Goal: Task Accomplishment & Management: Complete application form

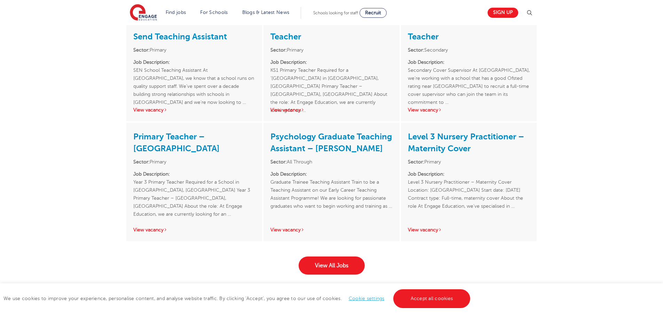
scroll to position [853, 0]
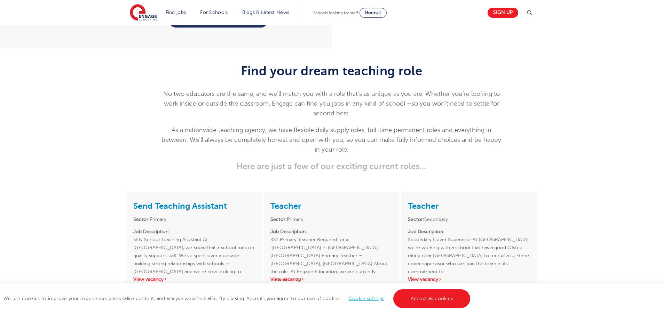
click at [663, 169] on html "Find jobs All vacancies We have one of the UK's largest database. and with hund…" at bounding box center [331, 85] width 663 height 1876
click at [163, 201] on link "Send Teaching Assistant" at bounding box center [180, 206] width 94 height 10
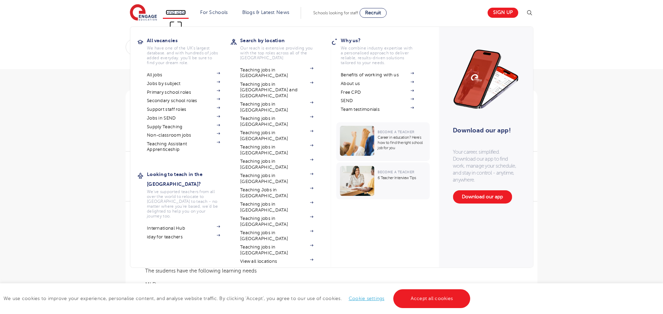
click at [176, 14] on link "Find jobs" at bounding box center [176, 12] width 21 height 5
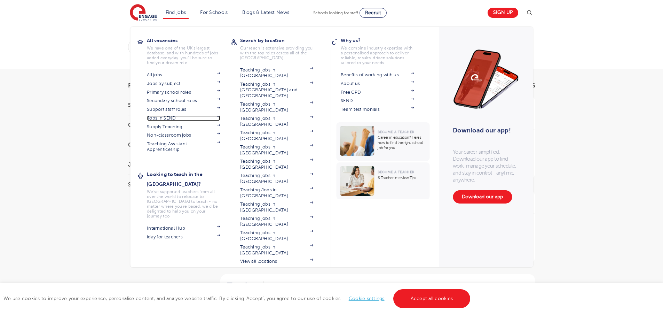
click at [172, 119] on link "Jobs in SEND" at bounding box center [183, 118] width 73 height 6
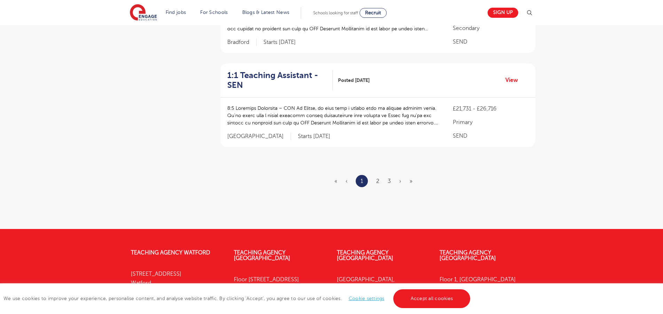
scroll to position [917, 0]
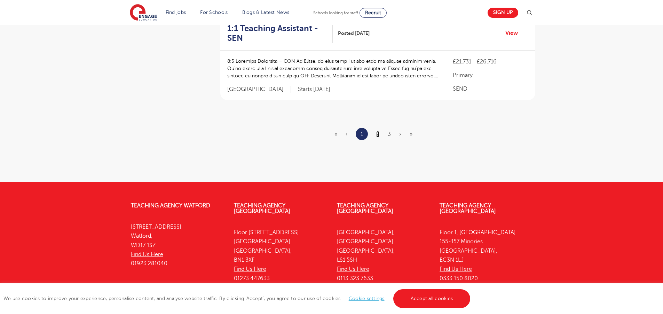
click at [378, 131] on link "2" at bounding box center [377, 134] width 3 height 6
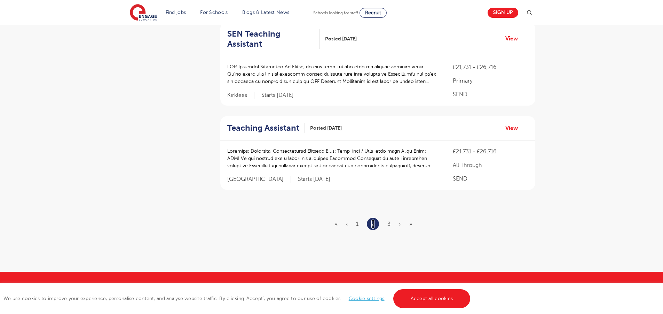
scroll to position [907, 0]
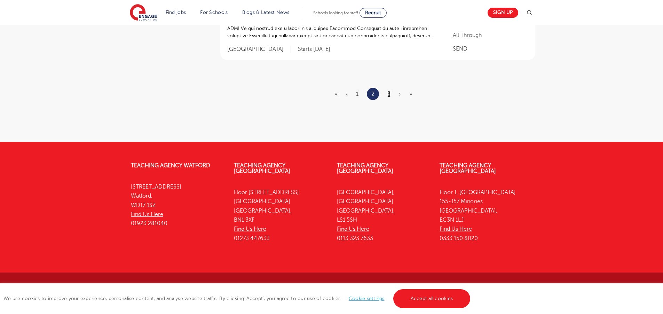
click at [388, 95] on link "3" at bounding box center [389, 94] width 3 height 6
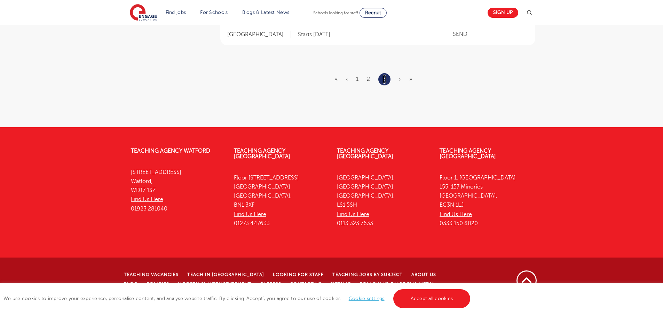
scroll to position [0, 0]
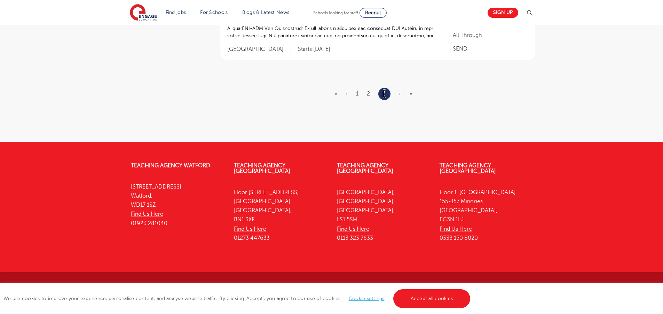
scroll to position [174, 0]
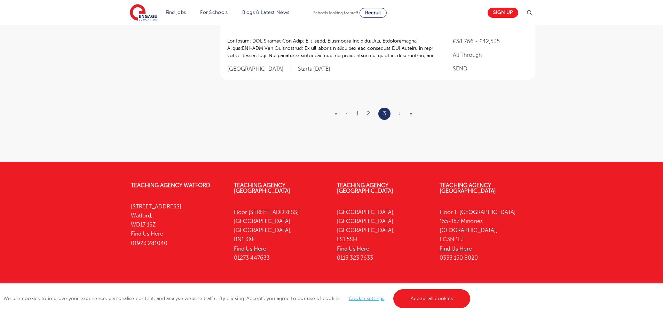
click at [430, 277] on div "Teaching Agency Watford 4th Floor, 45 Clarendon Road Watford, WD17 1SZ Find Us …" at bounding box center [331, 260] width 663 height 177
click at [427, 283] on div "We use cookies to improve your experience, personalise content, and analyse web…" at bounding box center [331, 298] width 663 height 31
click at [432, 289] on link "Accept all cookies" at bounding box center [431, 298] width 77 height 19
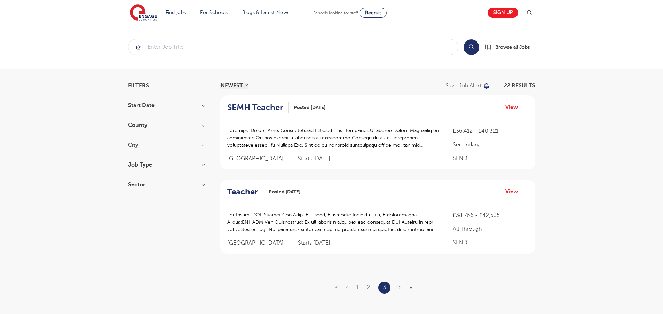
scroll to position [194, 0]
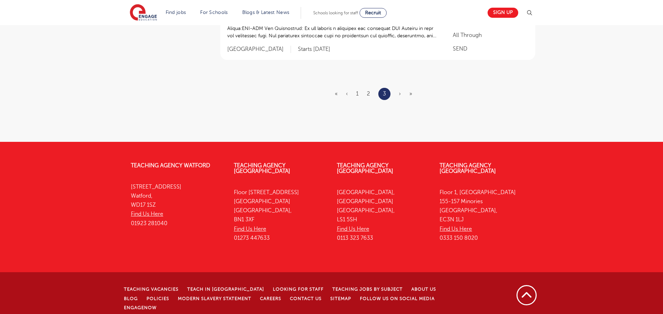
click at [381, 94] on li "3" at bounding box center [384, 94] width 12 height 12
click at [384, 91] on link "3" at bounding box center [384, 93] width 3 height 9
